Goal: Communication & Community: Ask a question

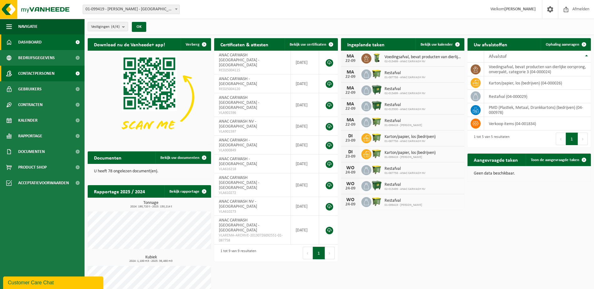
click at [38, 74] on span "Contactpersonen" at bounding box center [36, 74] width 36 height 16
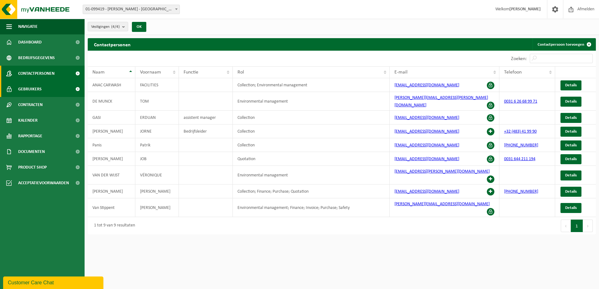
click at [40, 87] on span "Gebruikers" at bounding box center [29, 89] width 23 height 16
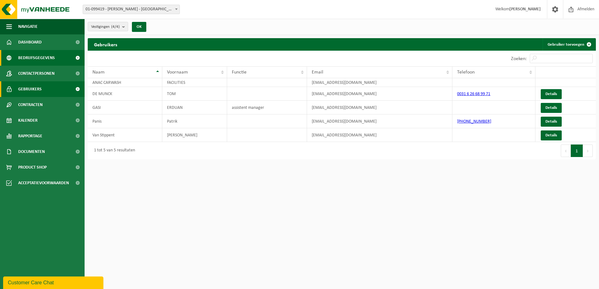
click at [46, 60] on span "Bedrijfsgegevens" at bounding box center [36, 58] width 37 height 16
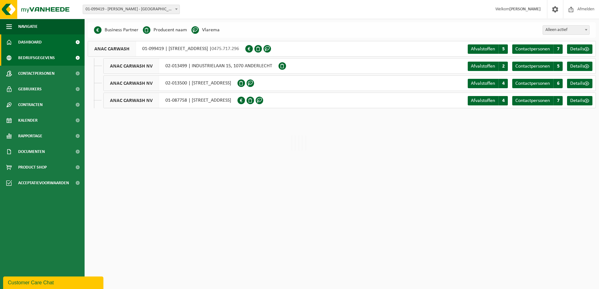
click at [45, 39] on link "Dashboard" at bounding box center [42, 42] width 85 height 16
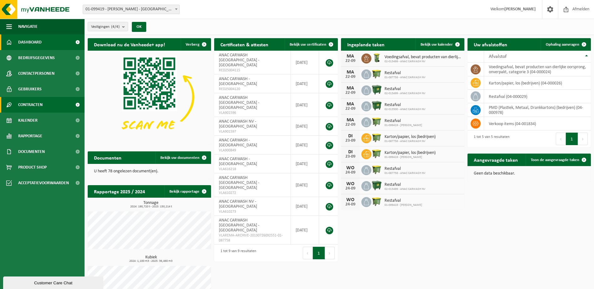
click at [38, 101] on span "Contracten" at bounding box center [30, 105] width 24 height 16
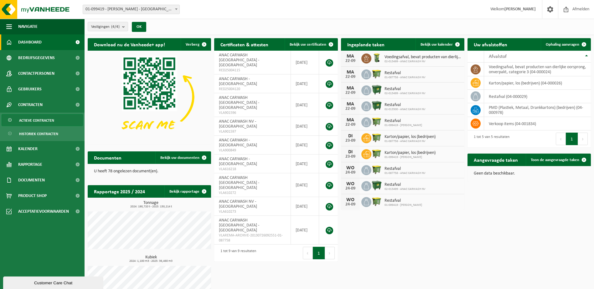
click at [42, 117] on span "Actieve contracten" at bounding box center [36, 121] width 35 height 12
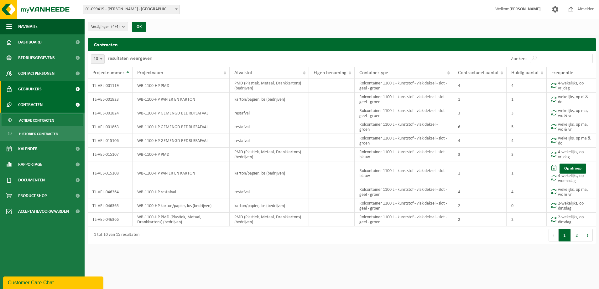
click at [36, 89] on span "Gebruikers" at bounding box center [29, 89] width 23 height 16
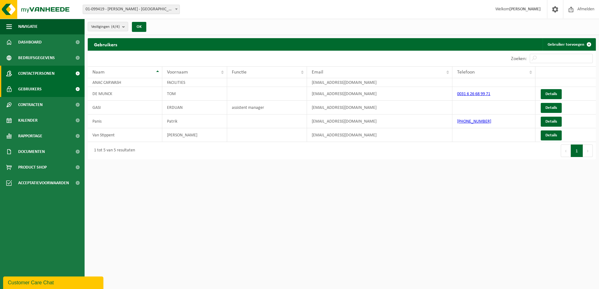
click at [50, 73] on span "Contactpersonen" at bounding box center [36, 74] width 36 height 16
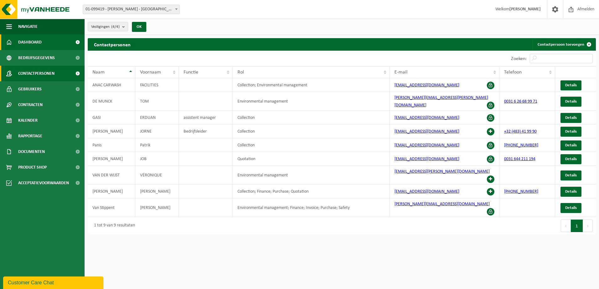
click at [32, 42] on span "Dashboard" at bounding box center [29, 42] width 23 height 16
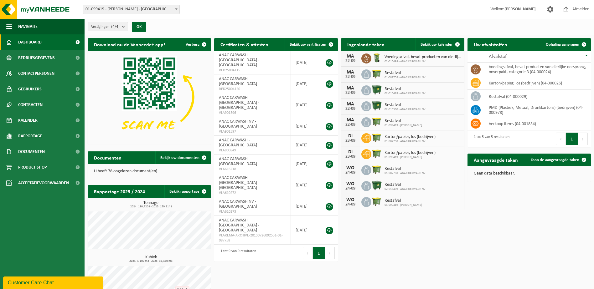
click at [41, 278] on button "Customer Care Chat" at bounding box center [53, 283] width 100 height 13
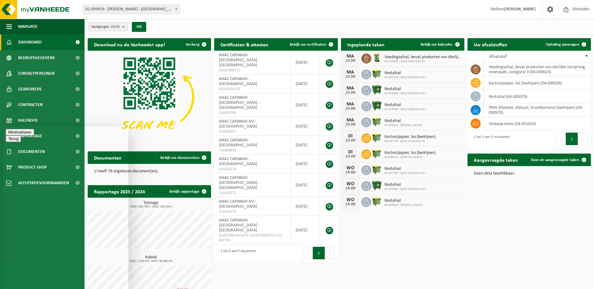
type textarea "Hallo, ik zou graag contact opnemen met de accountmanager van [PERSON_NAME] NV.…"
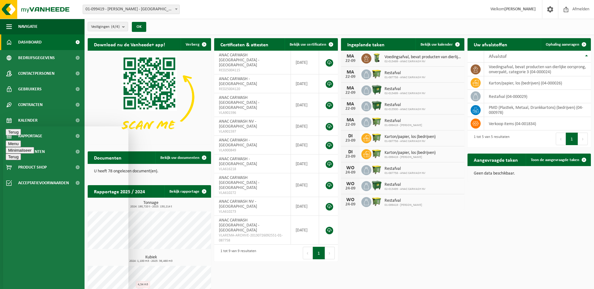
click at [34, 147] on button "Minimaliseer" at bounding box center [20, 150] width 28 height 7
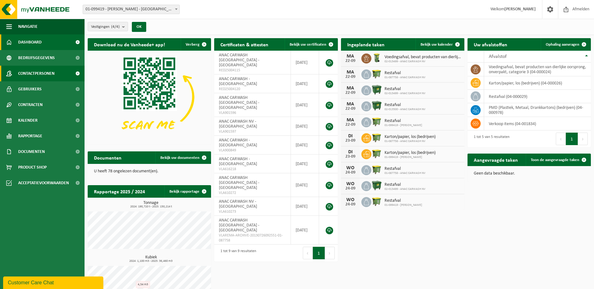
click at [49, 74] on span "Contactpersonen" at bounding box center [36, 74] width 36 height 16
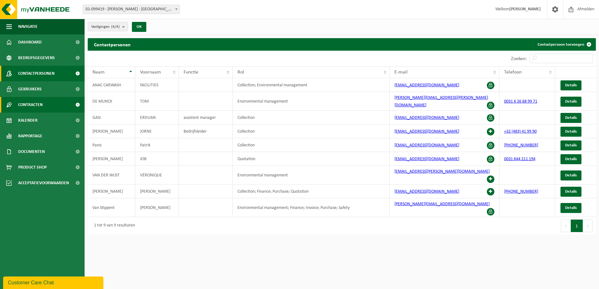
click at [45, 99] on link "Contracten" at bounding box center [42, 105] width 85 height 16
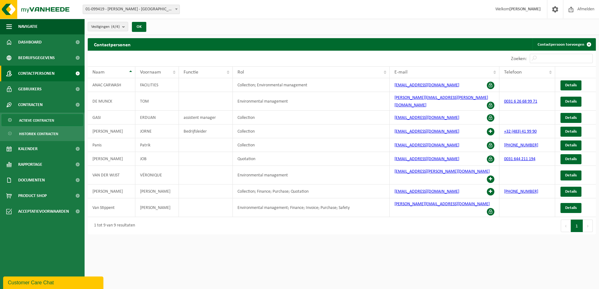
click at [38, 117] on span "Actieve contracten" at bounding box center [36, 121] width 35 height 12
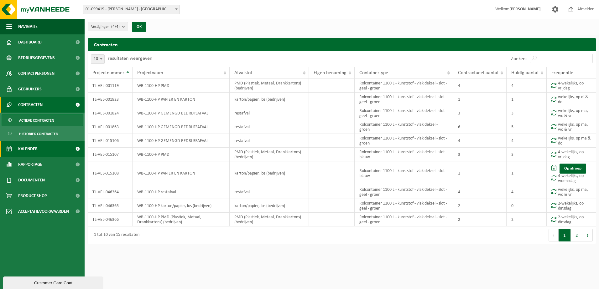
click at [34, 148] on span "Kalender" at bounding box center [27, 149] width 19 height 16
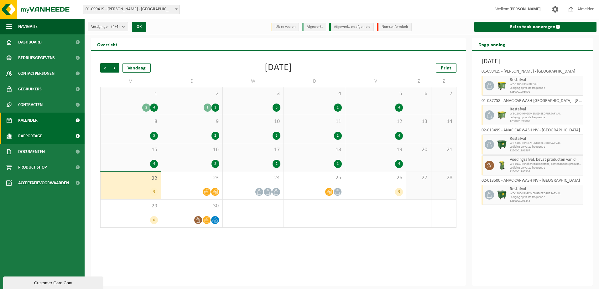
click at [52, 133] on link "Rapportage" at bounding box center [42, 136] width 85 height 16
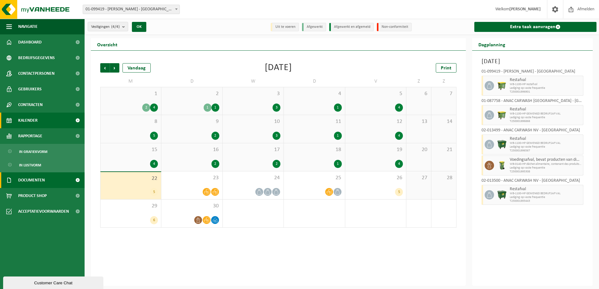
click at [48, 184] on link "Documenten" at bounding box center [42, 181] width 85 height 16
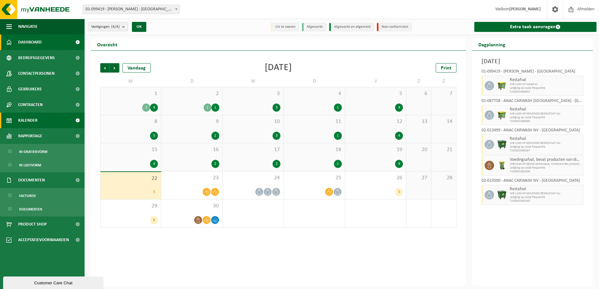
click at [31, 42] on span "Dashboard" at bounding box center [29, 42] width 23 height 16
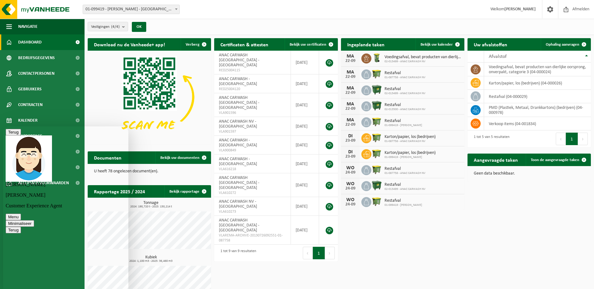
scroll to position [0, 0]
